Goal: Information Seeking & Learning: Find specific fact

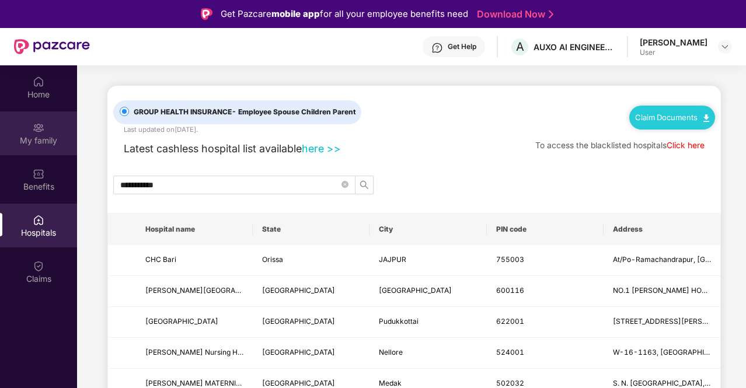
click at [32, 143] on div "My family" at bounding box center [38, 141] width 77 height 12
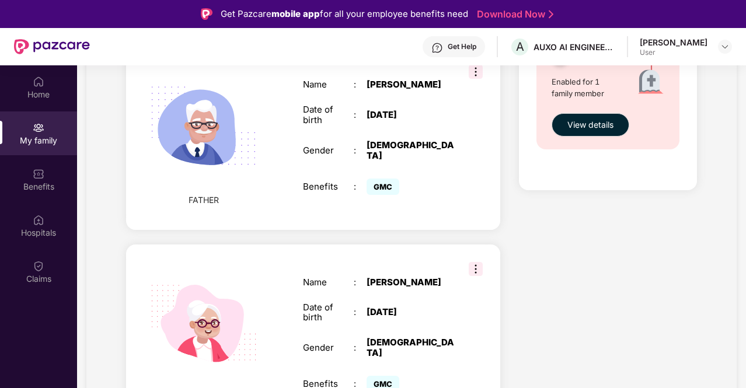
scroll to position [504, 0]
click at [473, 263] on img at bounding box center [476, 270] width 14 height 14
click at [559, 240] on div "Health Cover cover ₹5 Lakhs Policy issued [DATE] Policy Expiry [DATE] Enabled f…" at bounding box center [608, 39] width 196 height 808
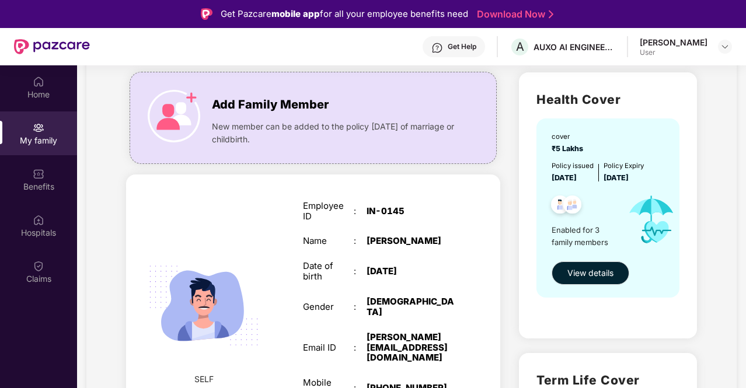
scroll to position [74, 0]
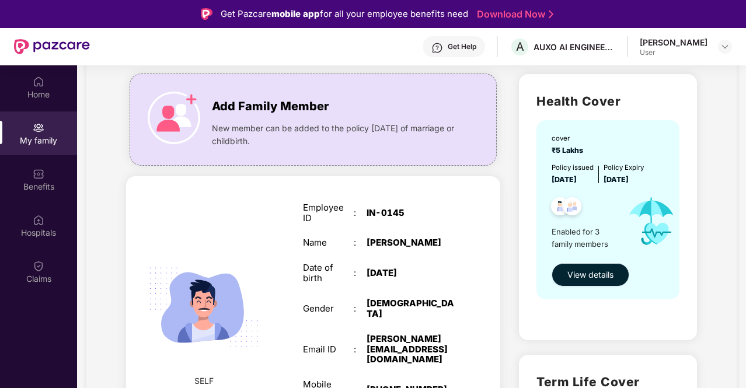
click at [580, 278] on span "View details" at bounding box center [590, 275] width 46 height 13
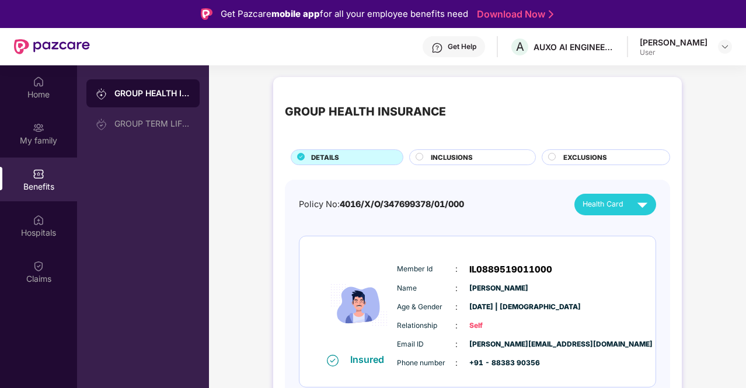
scroll to position [344, 0]
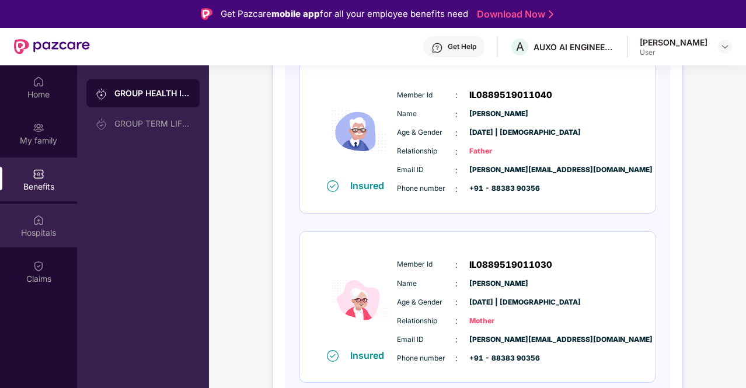
click at [42, 222] on img at bounding box center [39, 220] width 12 height 12
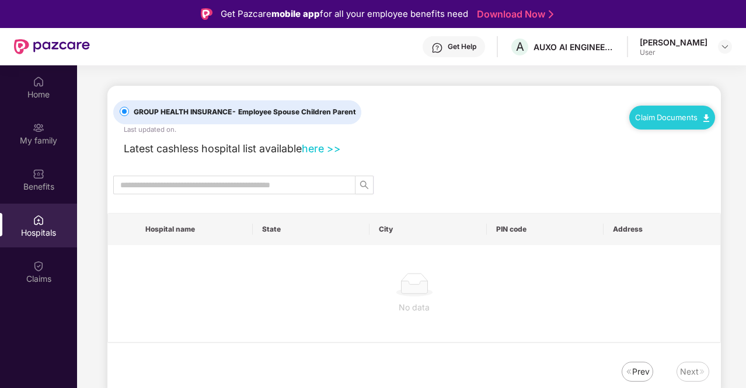
scroll to position [0, 0]
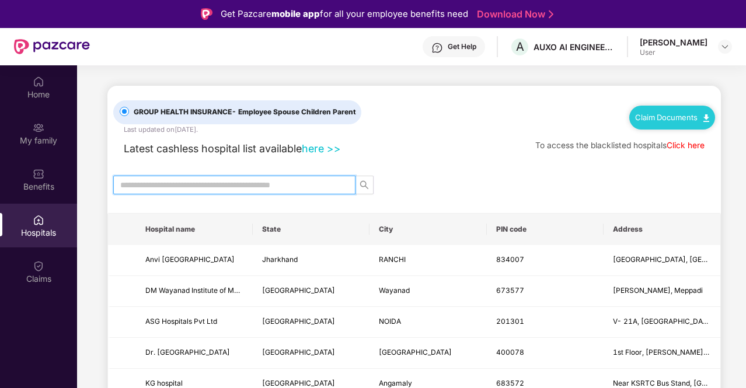
click at [170, 187] on input "text" at bounding box center [229, 185] width 219 height 13
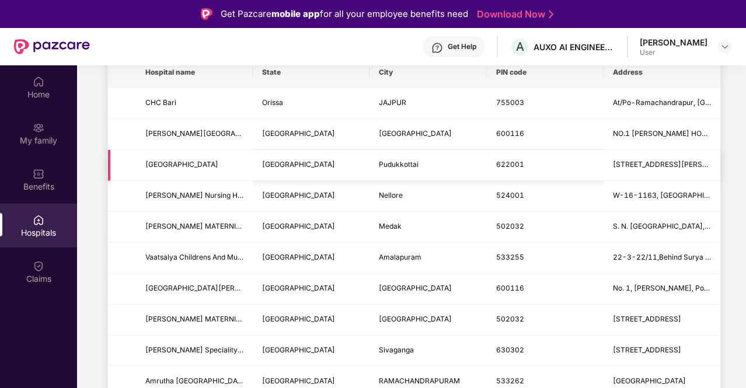
scroll to position [171, 0]
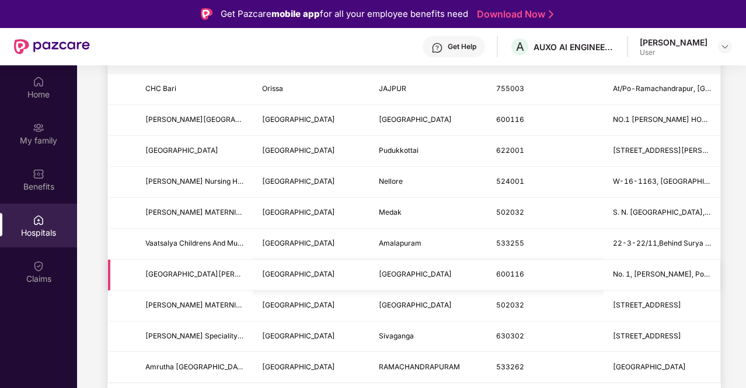
type input "*********"
click at [537, 268] on td "600116" at bounding box center [545, 275] width 117 height 31
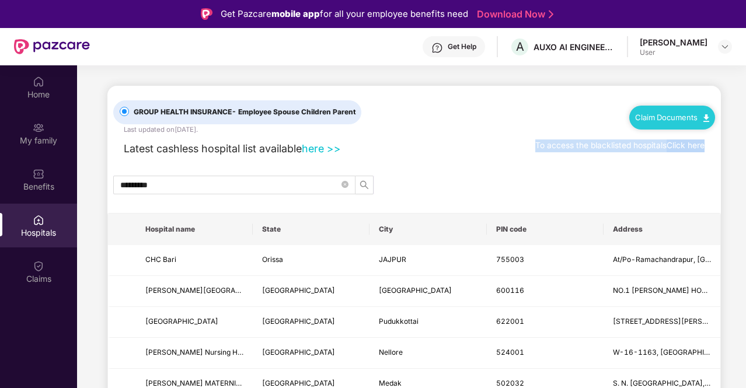
drag, startPoint x: 522, startPoint y: 151, endPoint x: 709, endPoint y: 152, distance: 186.8
click at [709, 152] on div "Latest cashless hospital list available here >> To access the blacklisted hospi…" at bounding box center [414, 146] width 602 height 22
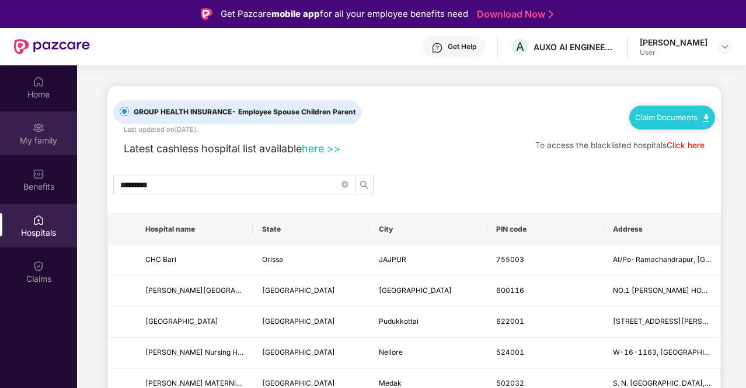
click at [46, 133] on div "My family" at bounding box center [38, 133] width 77 height 44
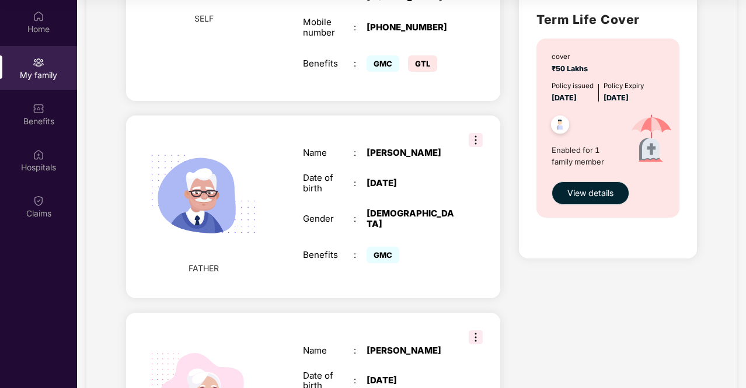
scroll to position [504, 0]
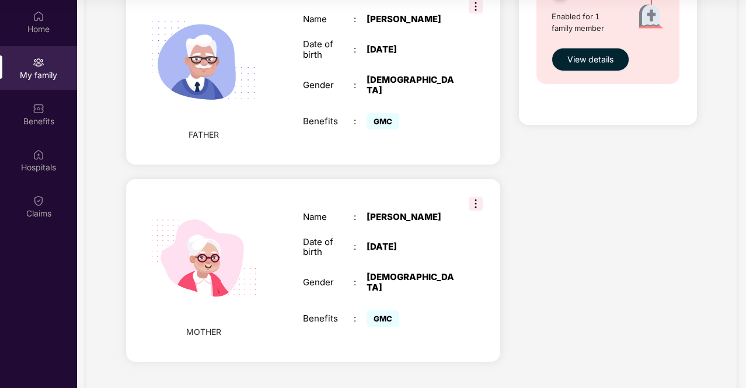
click at [476, 197] on img at bounding box center [476, 204] width 14 height 14
